Goal: Task Accomplishment & Management: Complete application form

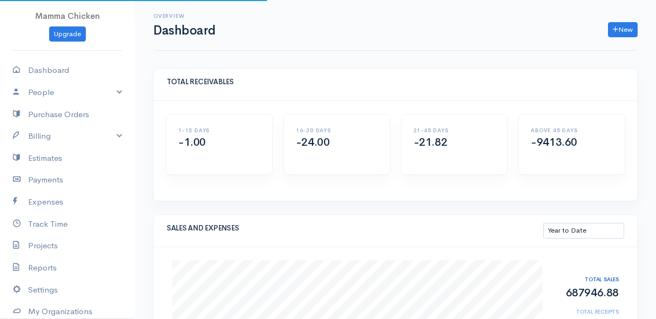
select select "thistoyear"
click at [57, 65] on link "Dashboard" at bounding box center [67, 70] width 135 height 22
click at [38, 136] on link "Billing" at bounding box center [67, 136] width 135 height 22
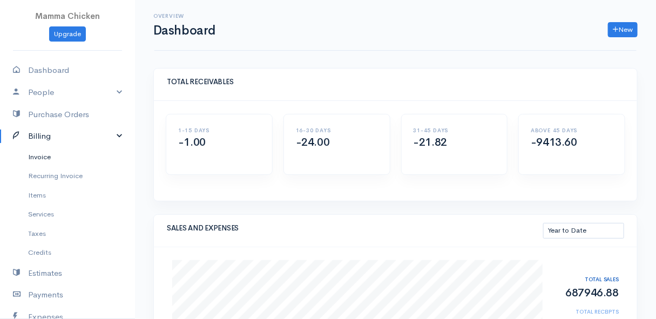
click at [48, 157] on link "Invoice" at bounding box center [67, 156] width 135 height 19
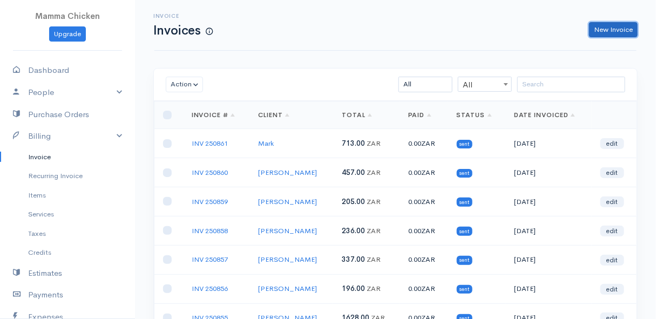
click at [609, 25] on link "New Invoice" at bounding box center [613, 30] width 49 height 16
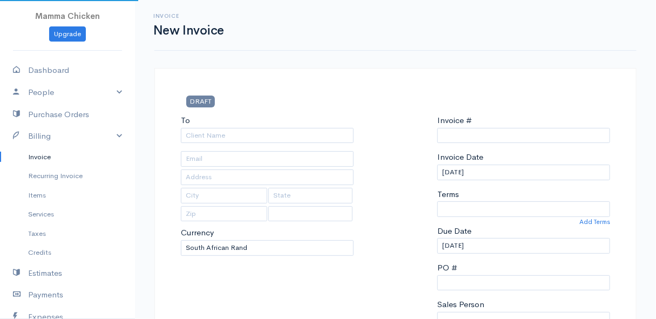
select select "ZAR"
select select "[GEOGRAPHIC_DATA]"
type input "INV 250862"
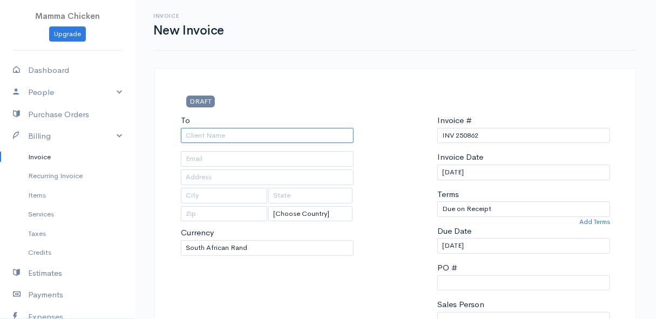
click at [220, 132] on input "To" at bounding box center [267, 136] width 173 height 16
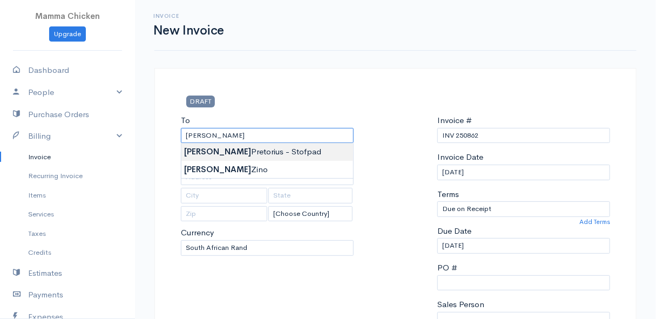
type input "[PERSON_NAME] - Stofpad"
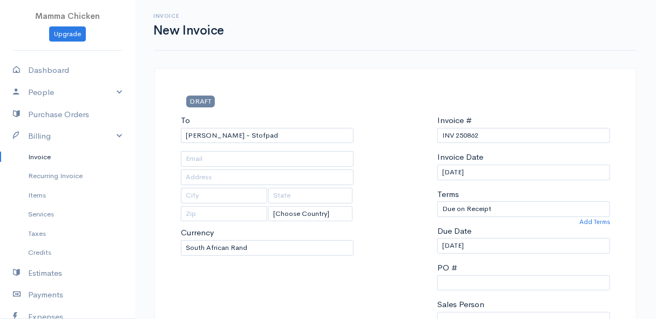
type input "[STREET_ADDRESS]"
type input "Onrus River"
type input "7201"
click at [493, 249] on input "[DATE]" at bounding box center [524, 246] width 173 height 16
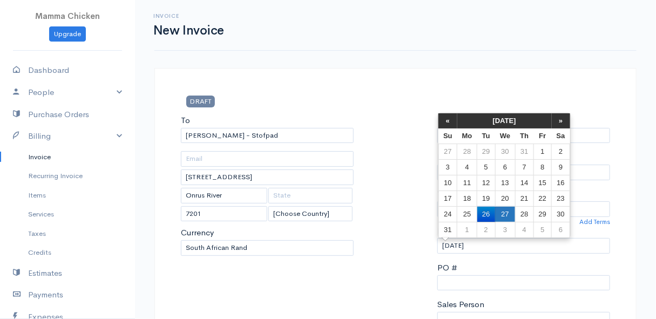
click at [507, 216] on td "27" at bounding box center [505, 214] width 20 height 16
type input "[DATE]"
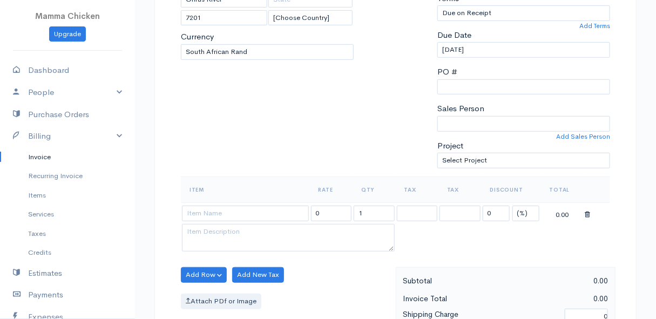
scroll to position [245, 0]
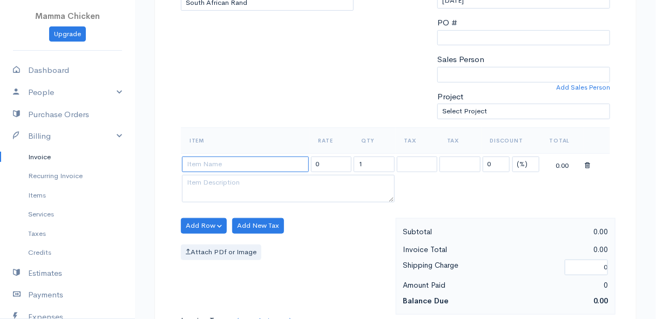
click at [217, 163] on input at bounding box center [245, 165] width 127 height 16
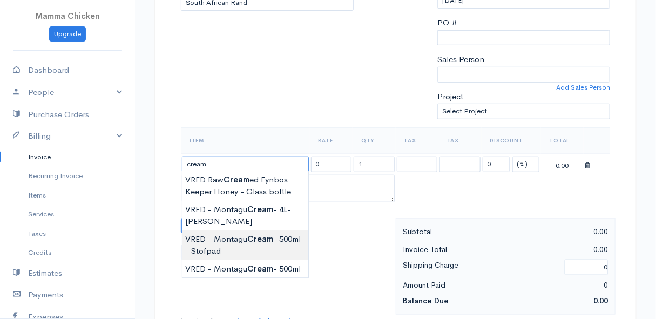
type input "VRED - Montagu Cream - 500ml - Stofpad"
type input "55.20"
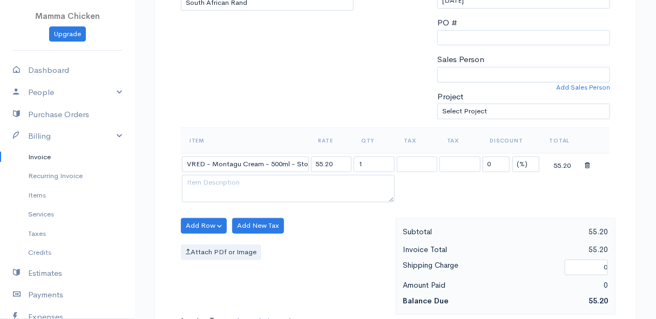
click at [244, 239] on body "Mamma Chicken Upgrade Dashboard People Clients Vendors Staff Users Purchase Ord…" at bounding box center [328, 222] width 656 height 934
click at [371, 166] on input "1" at bounding box center [374, 165] width 41 height 16
type input "6"
click at [615, 182] on div "Item Rate Qty Tax Tax Discount Total VRED - Montagu Cream - 500ml - Stofpad 55.…" at bounding box center [396, 172] width 440 height 91
click at [190, 221] on button "Add Row" at bounding box center [204, 226] width 46 height 16
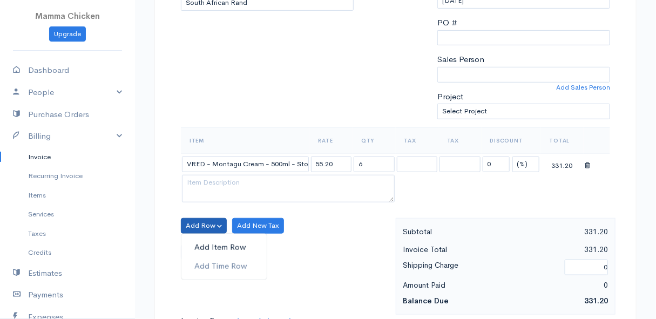
click at [196, 244] on link "Add Item Row" at bounding box center [224, 247] width 85 height 19
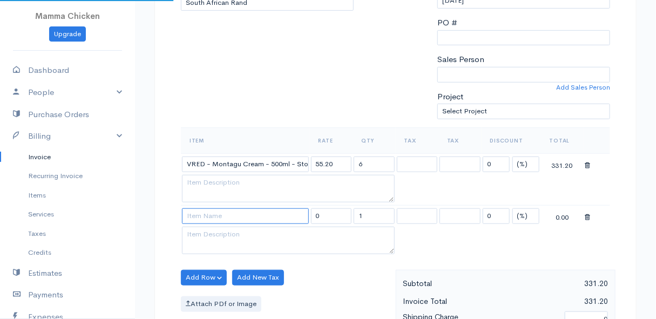
click at [205, 216] on input at bounding box center [245, 217] width 127 height 16
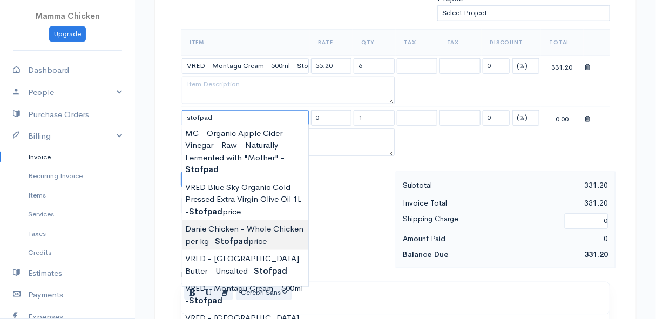
scroll to position [393, 0]
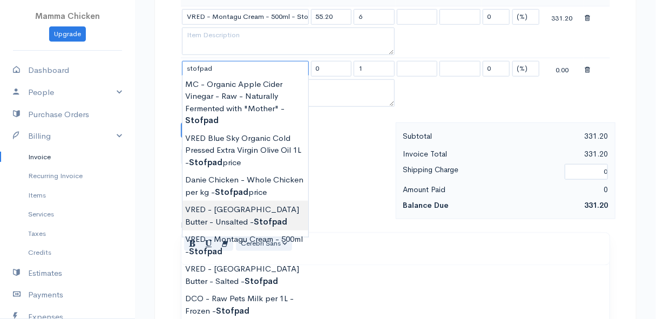
type input "VRED - [GEOGRAPHIC_DATA] Butter - Unsalted - Stofpad"
type input "90.28"
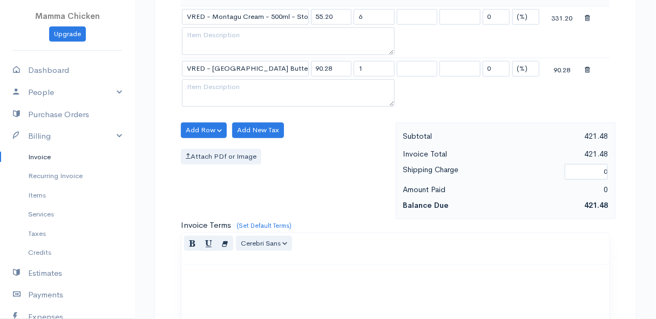
click at [261, 217] on body "Mamma Chicken Upgrade Dashboard People Clients Vendors Staff Users Purchase Ord…" at bounding box center [328, 100] width 656 height 986
click at [373, 68] on input "1" at bounding box center [374, 69] width 41 height 16
type input "12"
click at [347, 205] on div "Add Row Add Item Row Add Time Row Add New Tax Attach PDf or Image" at bounding box center [286, 171] width 220 height 97
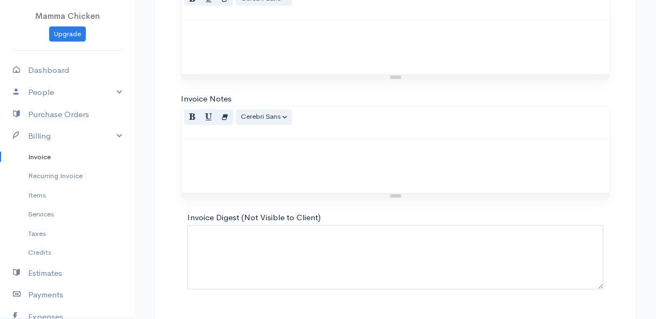
scroll to position [664, 0]
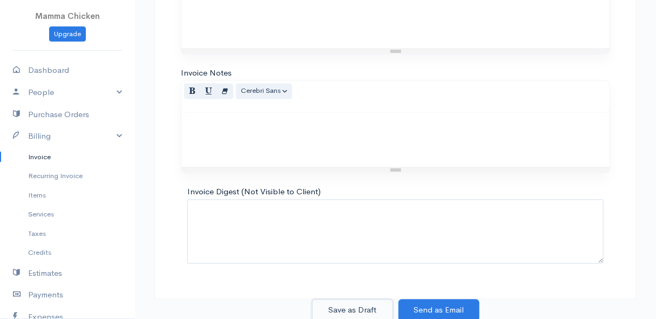
click at [363, 305] on button "Save as Draft" at bounding box center [352, 311] width 81 height 22
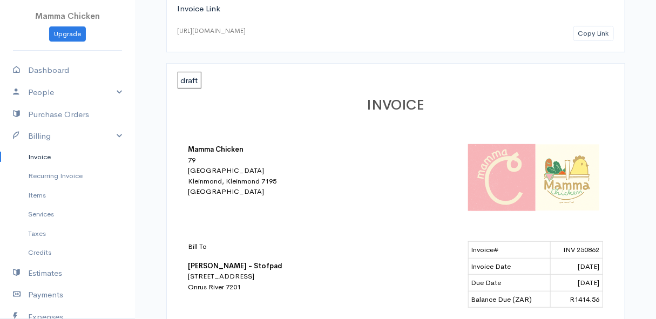
scroll to position [49, 0]
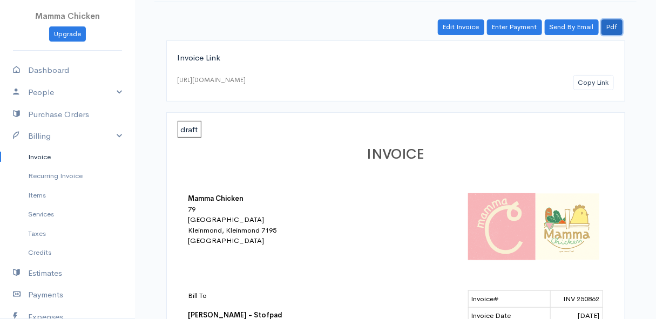
click at [616, 29] on link "Pdf" at bounding box center [612, 27] width 21 height 16
click at [43, 154] on link "Invoice" at bounding box center [67, 156] width 135 height 19
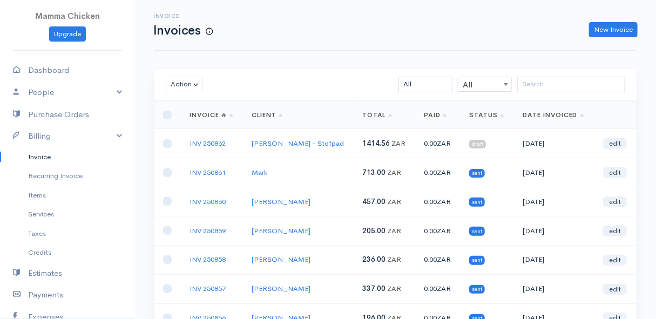
click at [172, 143] on td at bounding box center [167, 143] width 27 height 29
click at [166, 145] on input "checkbox" at bounding box center [167, 143] width 9 height 9
checkbox input "true"
click at [178, 79] on button "Action" at bounding box center [184, 85] width 37 height 16
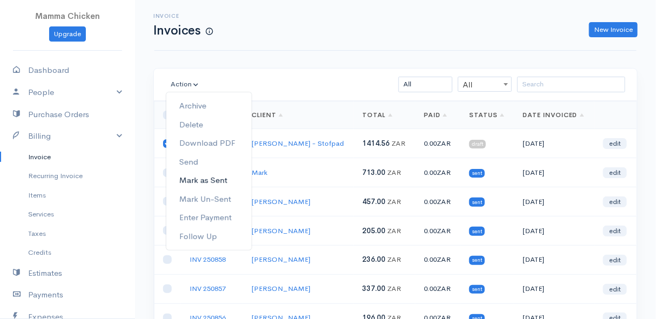
click at [211, 182] on link "Mark as Sent" at bounding box center [208, 180] width 85 height 19
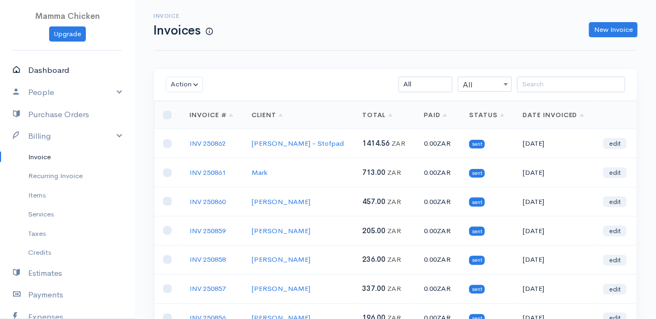
click at [32, 67] on link "Dashboard" at bounding box center [67, 70] width 135 height 22
select select "thistoyear"
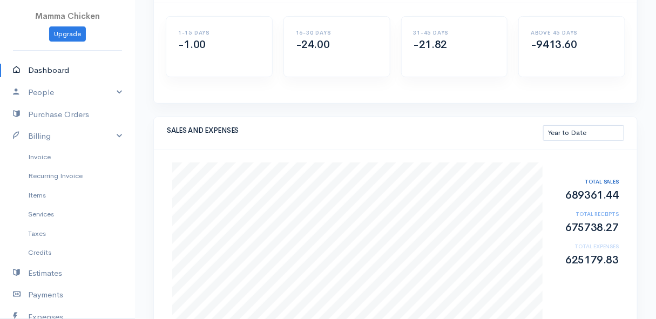
scroll to position [147, 0]
